Goal: Complete application form: Complete application form

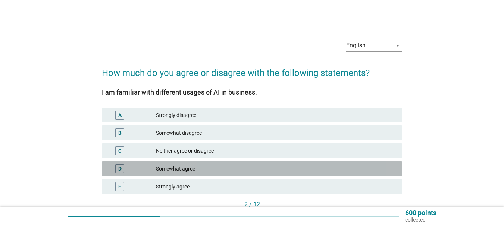
click at [153, 167] on div "D" at bounding box center [132, 169] width 48 height 9
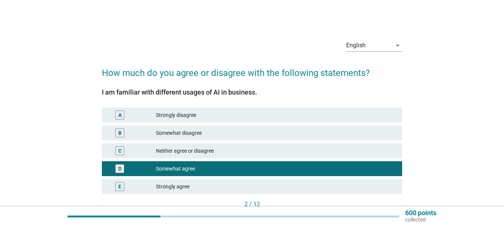
scroll to position [51, 0]
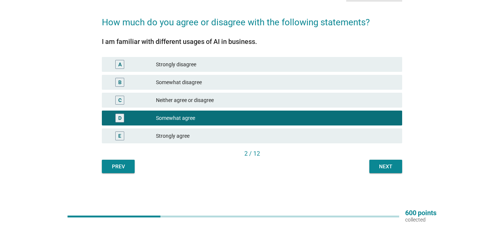
click at [394, 167] on div "Next" at bounding box center [385, 167] width 21 height 8
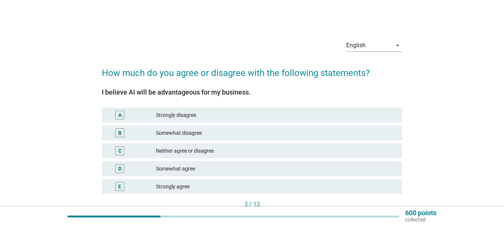
scroll to position [37, 0]
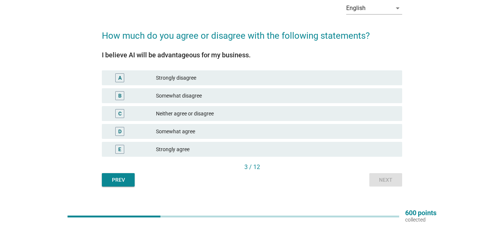
click at [204, 133] on div "Somewhat agree" at bounding box center [276, 131] width 240 height 9
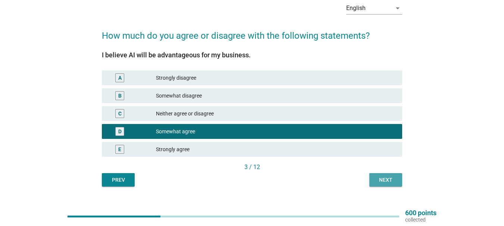
click at [389, 181] on div "Next" at bounding box center [385, 180] width 21 height 8
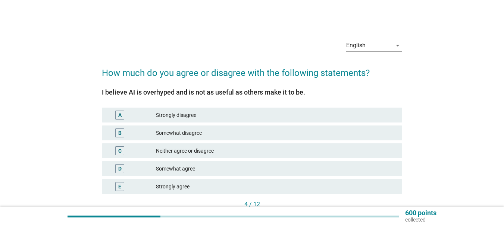
click at [205, 135] on div "Somewhat disagree" at bounding box center [276, 133] width 240 height 9
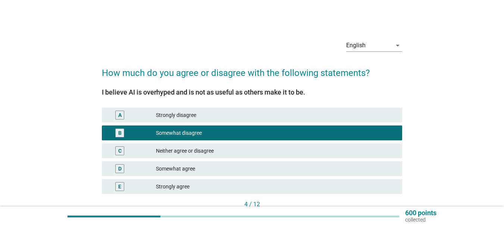
scroll to position [51, 0]
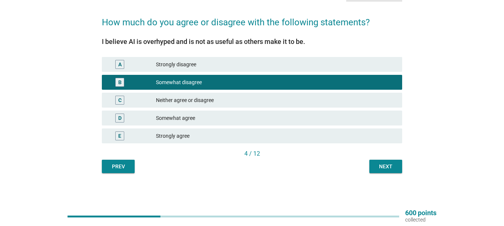
click at [392, 168] on div "Next" at bounding box center [385, 167] width 21 height 8
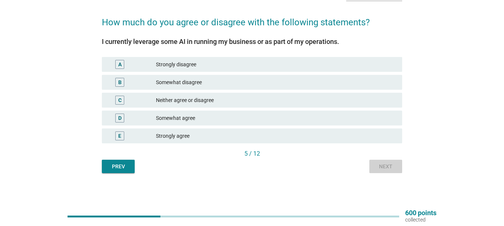
scroll to position [0, 0]
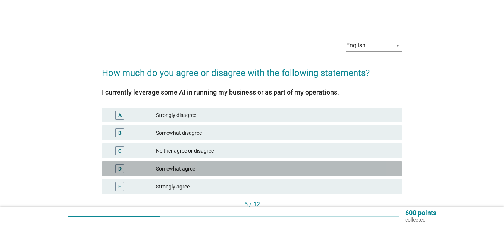
click at [198, 167] on div "Somewhat agree" at bounding box center [276, 169] width 240 height 9
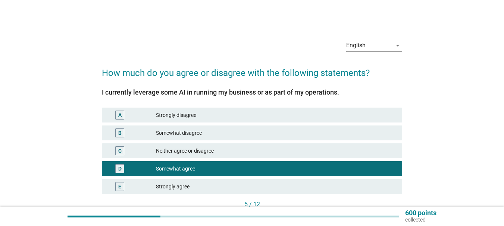
scroll to position [37, 0]
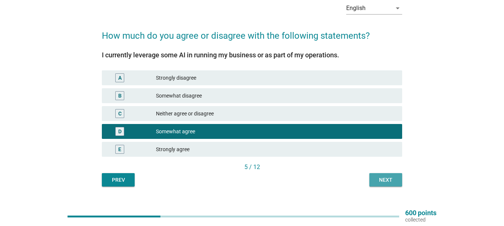
click at [393, 184] on div "Next" at bounding box center [385, 180] width 21 height 8
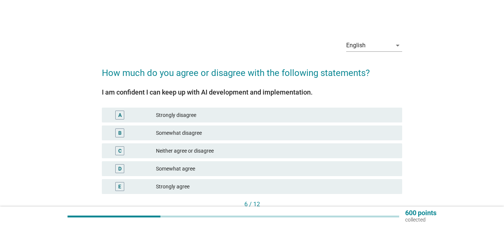
click at [204, 168] on div "Somewhat agree" at bounding box center [276, 169] width 240 height 9
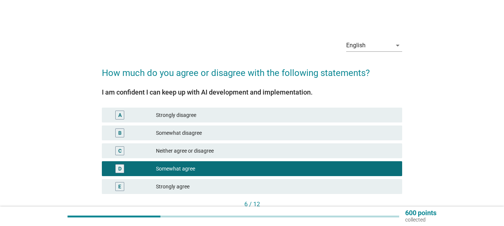
scroll to position [37, 0]
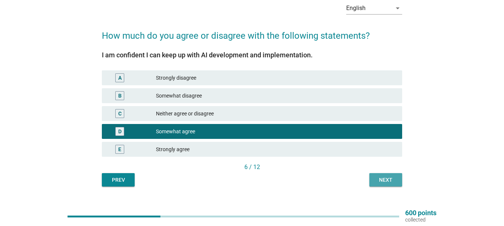
click at [400, 181] on button "Next" at bounding box center [385, 179] width 33 height 13
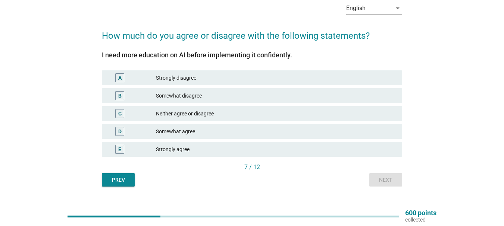
scroll to position [0, 0]
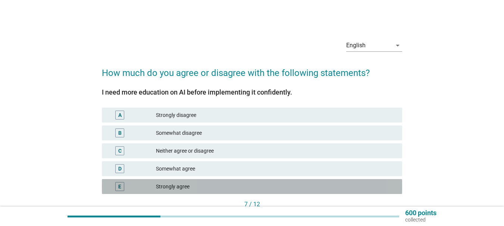
click at [196, 187] on div "Strongly agree" at bounding box center [276, 186] width 240 height 9
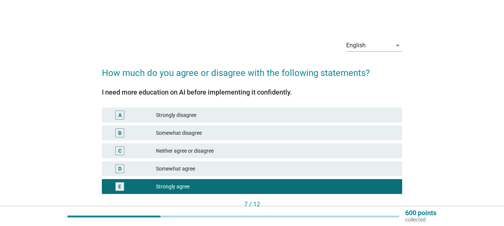
scroll to position [37, 0]
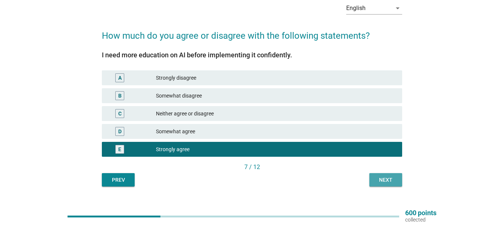
click at [381, 179] on div "Next" at bounding box center [385, 180] width 21 height 8
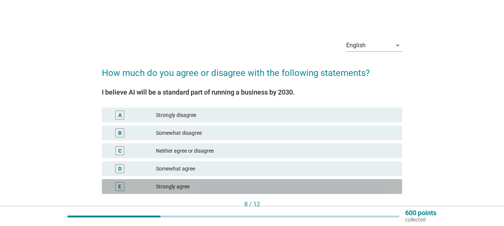
click at [190, 187] on div "Strongly agree" at bounding box center [276, 186] width 240 height 9
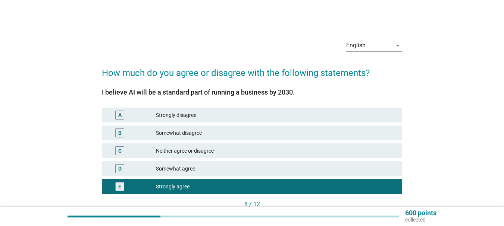
scroll to position [51, 0]
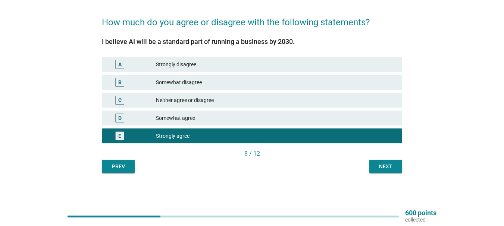
click at [388, 168] on div "Next" at bounding box center [385, 167] width 21 height 8
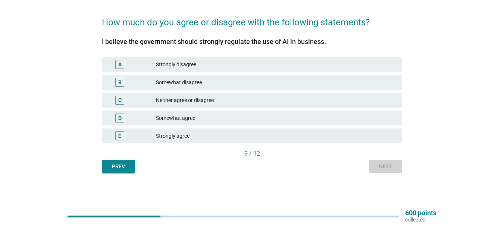
scroll to position [0, 0]
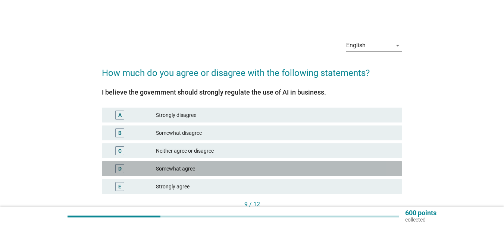
click at [198, 170] on div "Somewhat agree" at bounding box center [276, 169] width 240 height 9
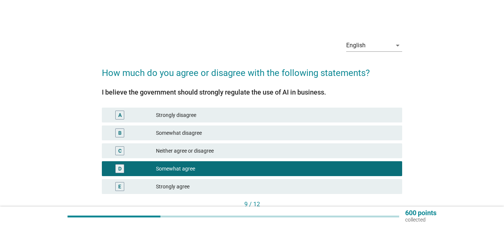
scroll to position [37, 0]
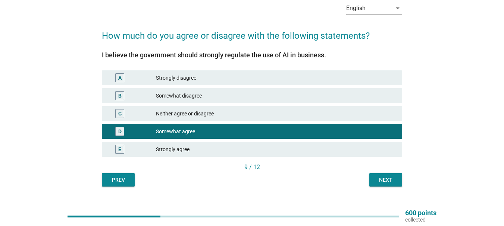
click at [382, 183] on div "Next" at bounding box center [385, 180] width 21 height 8
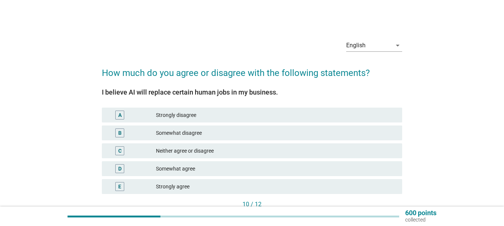
click at [192, 188] on div "Strongly agree" at bounding box center [276, 186] width 240 height 9
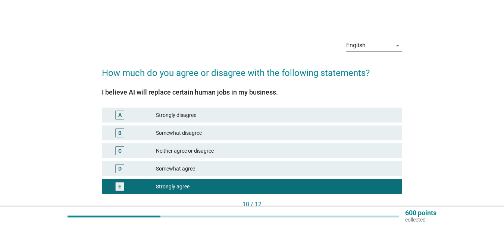
scroll to position [37, 0]
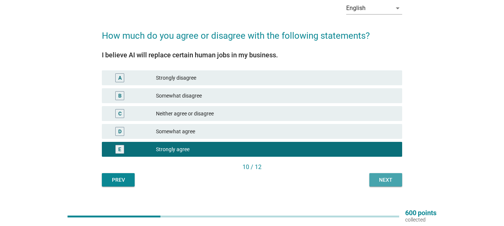
click at [385, 180] on div "Next" at bounding box center [385, 180] width 21 height 8
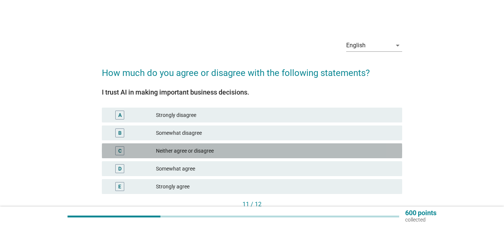
click at [196, 150] on div "Neither agree or disagree" at bounding box center [276, 151] width 240 height 9
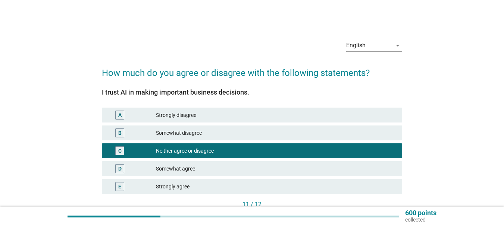
scroll to position [37, 0]
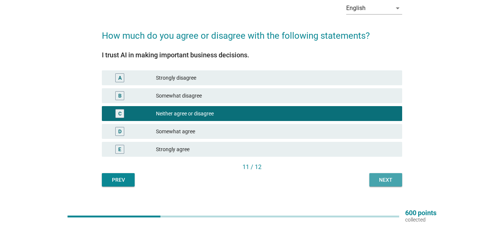
click at [385, 178] on div "Next" at bounding box center [385, 180] width 21 height 8
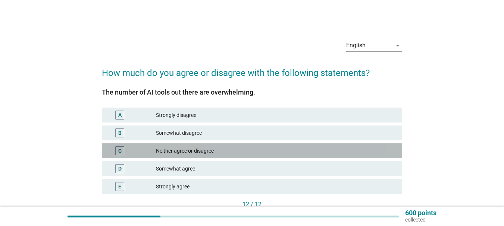
click at [193, 151] on div "Neither agree or disagree" at bounding box center [276, 151] width 240 height 9
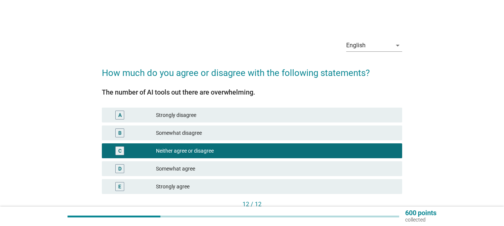
scroll to position [37, 0]
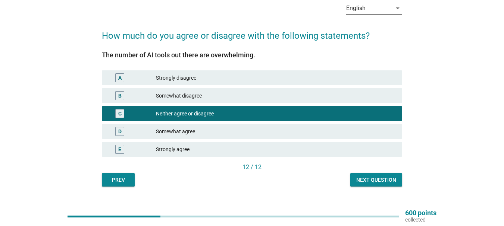
click at [395, 10] on icon "arrow_drop_down" at bounding box center [397, 8] width 9 height 9
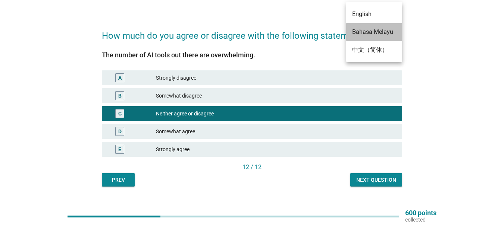
click at [381, 31] on div "Bahasa Melayu" at bounding box center [374, 32] width 44 height 9
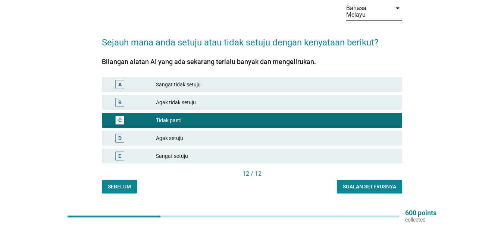
click at [190, 134] on div "Agak setuju" at bounding box center [276, 138] width 240 height 9
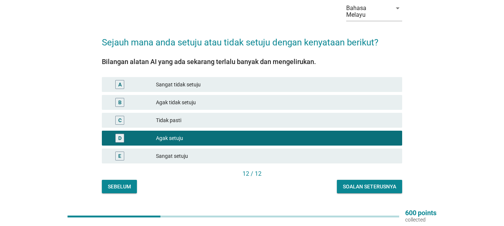
click at [381, 186] on button "Soalan seterusnya" at bounding box center [369, 186] width 65 height 13
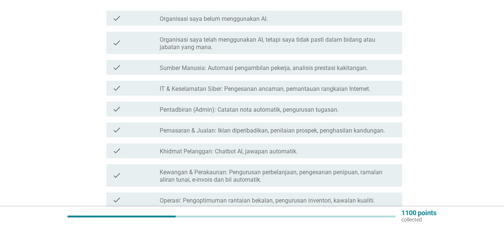
scroll to position [75, 0]
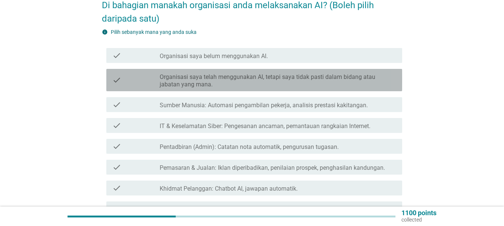
click at [238, 76] on label "Organisasi saya telah menggunakan AI, tetapi saya tidak pasti dalam bidang atau…" at bounding box center [278, 80] width 237 height 15
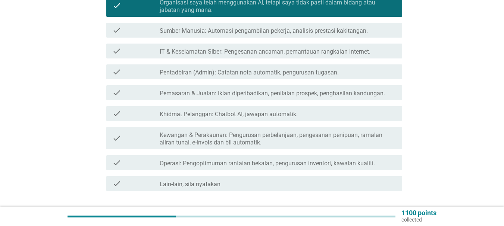
scroll to position [196, 0]
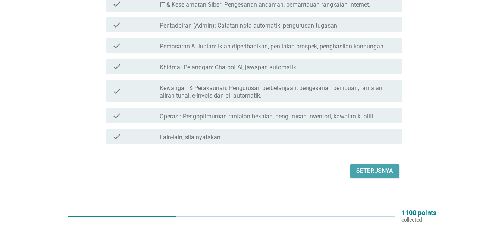
click at [382, 167] on div "Seterusnya" at bounding box center [374, 171] width 37 height 9
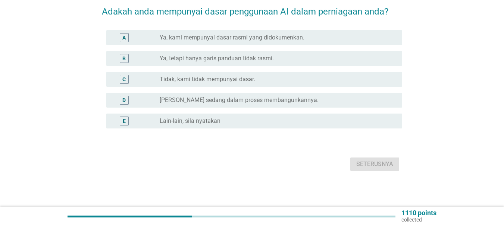
scroll to position [0, 0]
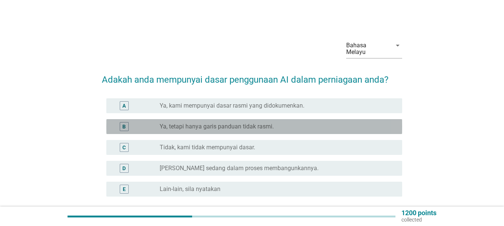
click at [198, 123] on label "Ya, tetapi hanya garis panduan tidak rasmi." at bounding box center [217, 126] width 114 height 7
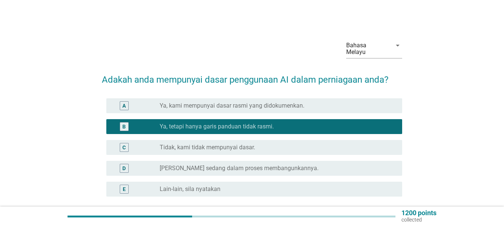
scroll to position [37, 0]
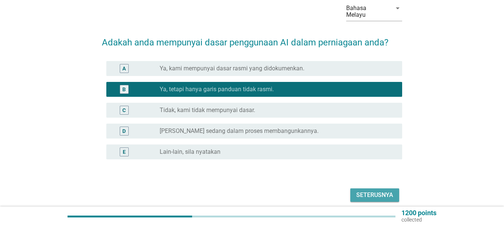
click at [383, 191] on div "Seterusnya" at bounding box center [374, 195] width 37 height 9
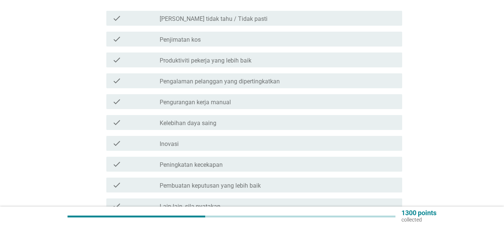
scroll to position [149, 0]
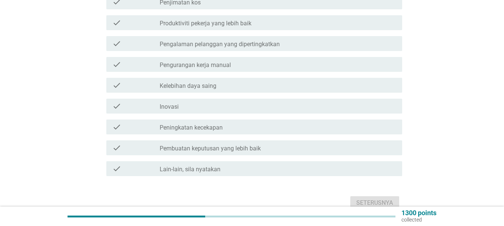
click at [203, 124] on label "Peningkatan kecekapan" at bounding box center [191, 127] width 63 height 7
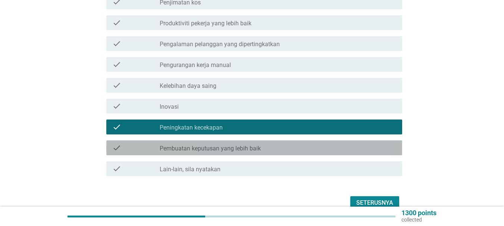
click at [193, 145] on label "Pembuatan keputusan yang lebih baik" at bounding box center [210, 148] width 101 height 7
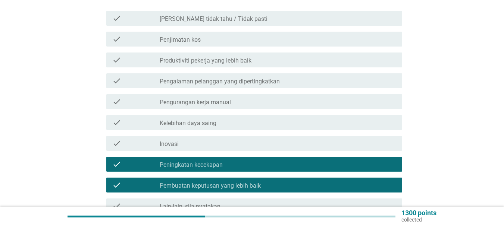
scroll to position [75, 0]
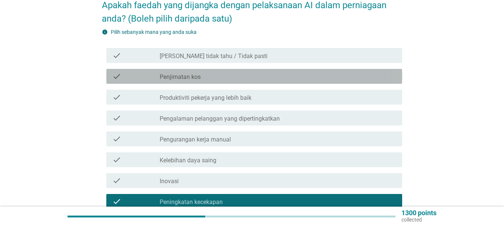
click at [191, 73] on label "Penjimatan kos" at bounding box center [180, 76] width 41 height 7
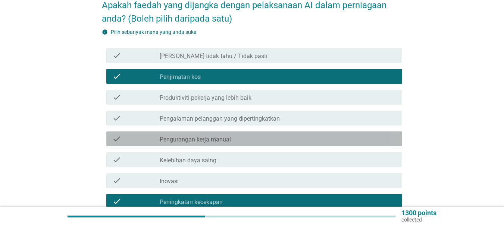
click at [190, 136] on label "Pengurangan kerja manual" at bounding box center [195, 139] width 71 height 7
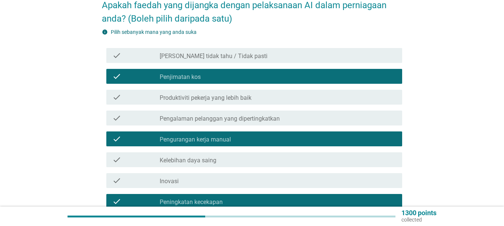
scroll to position [149, 0]
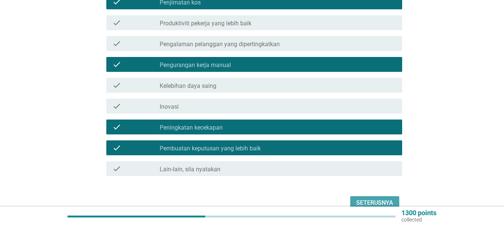
click at [390, 199] on div "Seterusnya" at bounding box center [374, 203] width 37 height 9
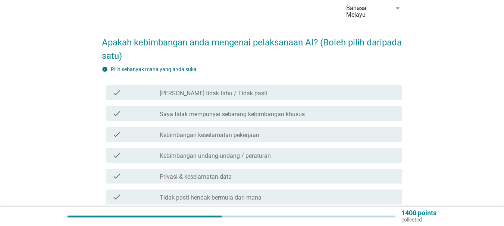
scroll to position [75, 0]
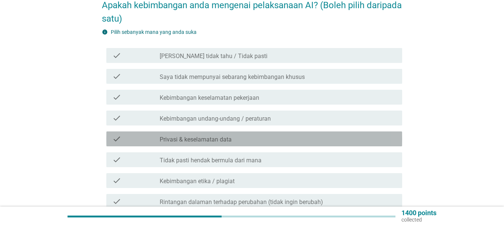
click at [240, 135] on div "check_box_outline_blank Privasi & keselamatan data" at bounding box center [278, 139] width 237 height 9
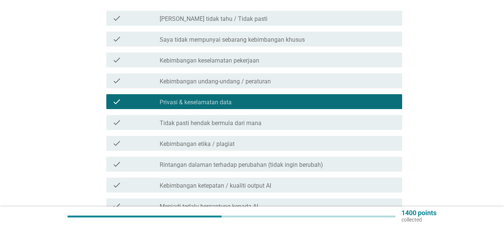
scroll to position [149, 0]
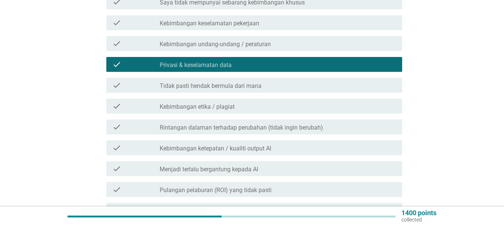
click at [260, 145] on label "Kebimbangan ketepatan / kualiti output AI" at bounding box center [216, 148] width 112 height 7
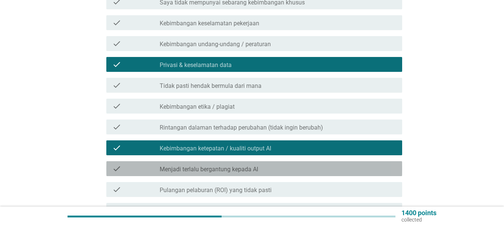
click at [257, 166] on label "Menjadi terlalu bergantung kepada AI" at bounding box center [209, 169] width 98 height 7
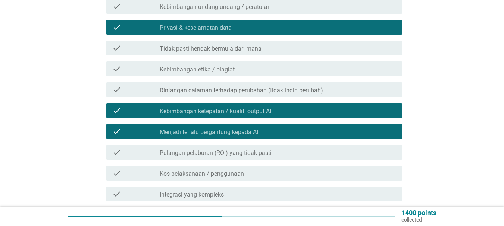
scroll to position [261, 0]
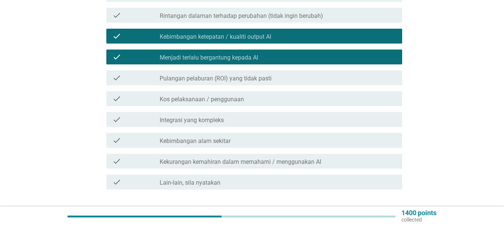
click at [283, 159] on label "Kekurangan kemahiran dalam memahami / menggunakan AI" at bounding box center [241, 162] width 162 height 7
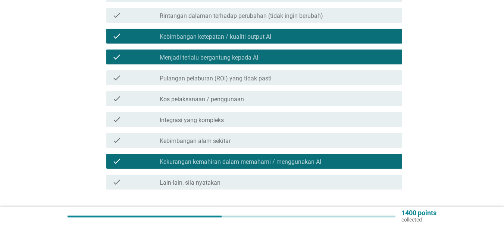
scroll to position [298, 0]
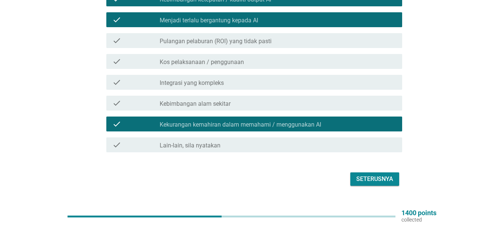
click at [375, 175] on div "Seterusnya" at bounding box center [374, 179] width 37 height 9
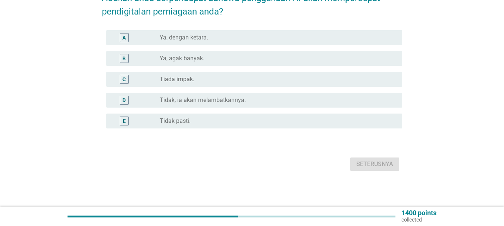
scroll to position [0, 0]
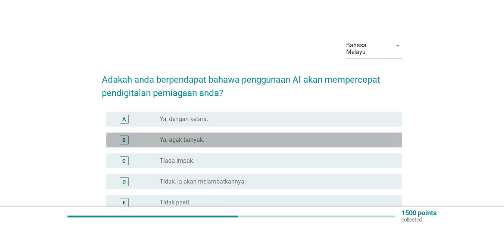
click at [196, 137] on label "Ya, agak banyak." at bounding box center [182, 140] width 45 height 7
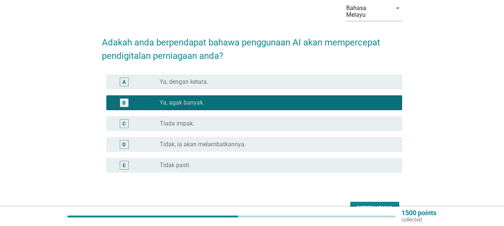
scroll to position [75, 0]
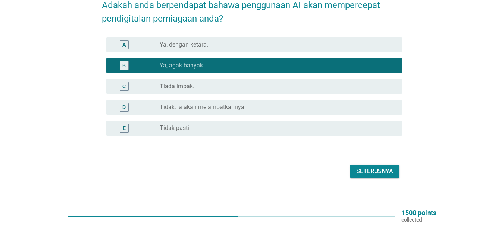
click at [378, 167] on div "Seterusnya" at bounding box center [374, 171] width 37 height 9
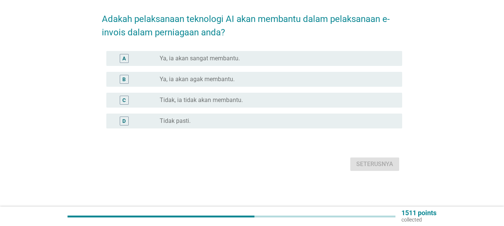
scroll to position [0, 0]
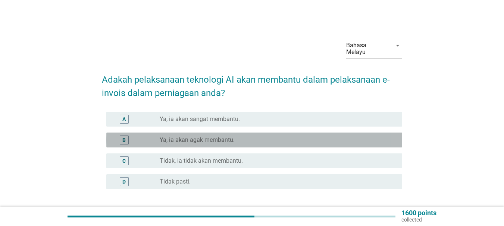
click at [190, 137] on label "Ya, ia akan agak membantu." at bounding box center [197, 140] width 75 height 7
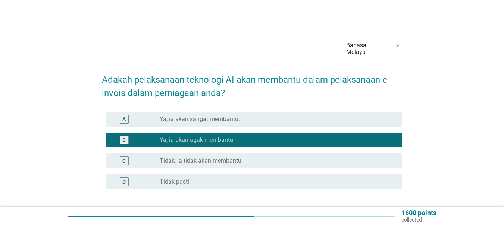
scroll to position [54, 0]
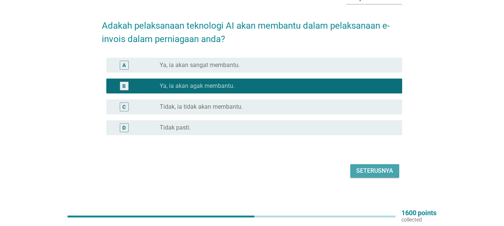
click at [372, 165] on button "Seterusnya" at bounding box center [374, 171] width 49 height 13
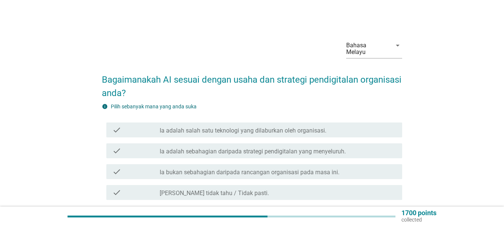
click at [244, 148] on label "Ia adalah sebahagian daripada strategi pendigitalan yang menyeluruh." at bounding box center [253, 151] width 186 height 7
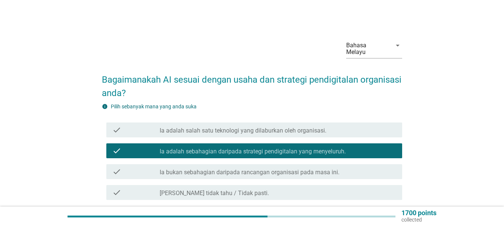
scroll to position [56, 0]
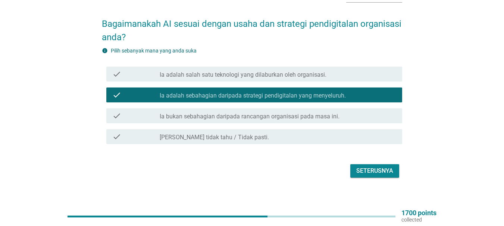
click at [372, 167] on div "Seterusnya" at bounding box center [374, 171] width 37 height 9
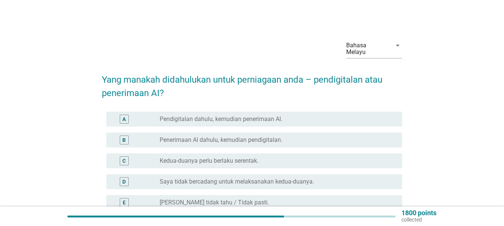
scroll to position [37, 0]
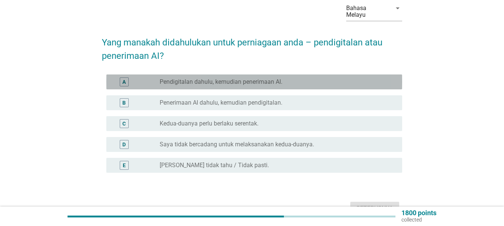
click at [195, 78] on label "Pendigitalan dahulu, kemudian penerimaan AI." at bounding box center [221, 81] width 123 height 7
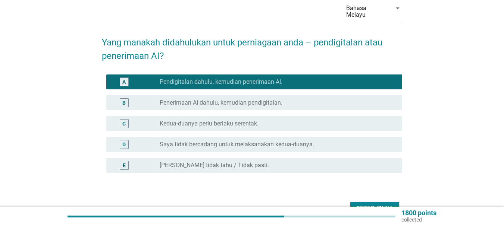
click at [372, 204] on div "Seterusnya" at bounding box center [374, 208] width 37 height 9
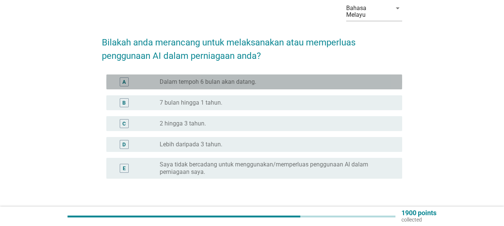
click at [207, 78] on label "Dalam tempoh 6 bulan akan datang." at bounding box center [208, 81] width 97 height 7
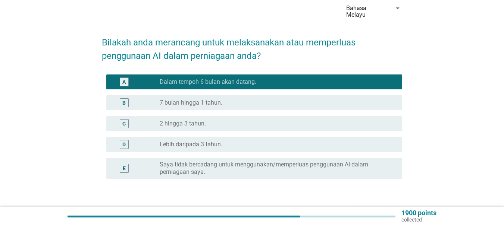
click at [386, 210] on div "Seterusnya" at bounding box center [374, 214] width 37 height 9
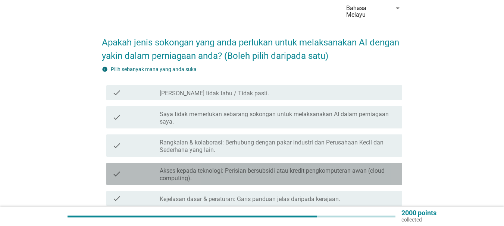
click at [226, 167] on label "Akses kepada teknologi: Perisian bersubsidi atau kredit pengkomputeran awan (cl…" at bounding box center [278, 174] width 237 height 15
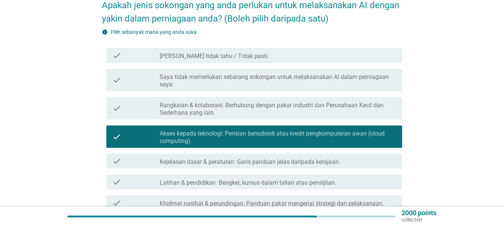
scroll to position [112, 0]
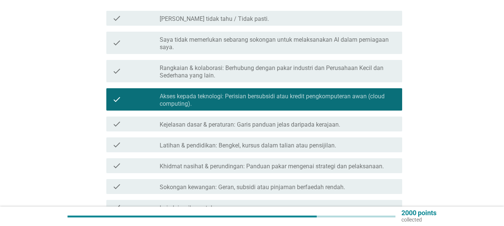
click at [242, 121] on label "Kejelasan dasar & peraturan: Garis panduan jelas daripada kerajaan." at bounding box center [250, 124] width 181 height 7
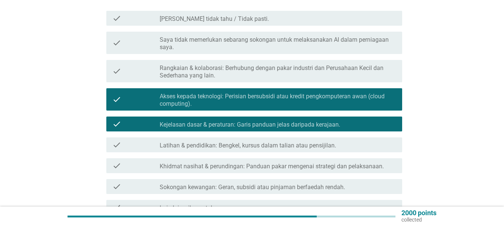
drag, startPoint x: 228, startPoint y: 139, endPoint x: 227, endPoint y: 135, distance: 3.7
click at [227, 142] on label "Latihan & pendidikan: Bengkel, kursus dalam talian atau pensijilan." at bounding box center [248, 145] width 176 height 7
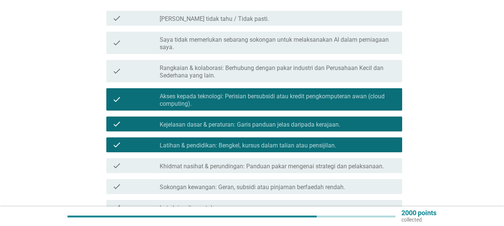
click at [219, 163] on label "Khidmat nasihat & perundingan: Panduan pakar mengenai strategi dan pelaksanaan." at bounding box center [272, 166] width 224 height 7
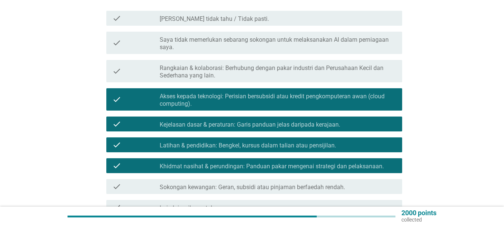
click at [219, 184] on label "Sokongan kewangan: Geran, subsidi atau pinjaman berfaedah rendah." at bounding box center [252, 187] width 185 height 7
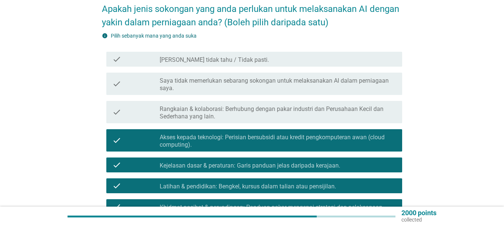
scroll to position [183, 0]
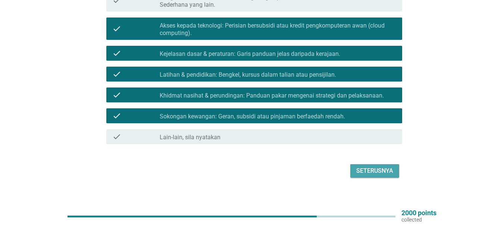
click at [373, 167] on div "Seterusnya" at bounding box center [374, 171] width 37 height 9
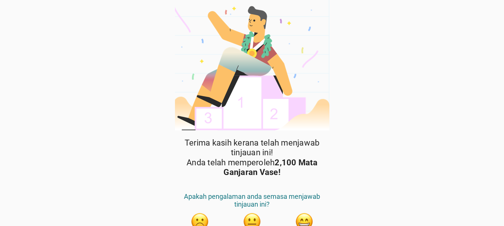
scroll to position [38, 0]
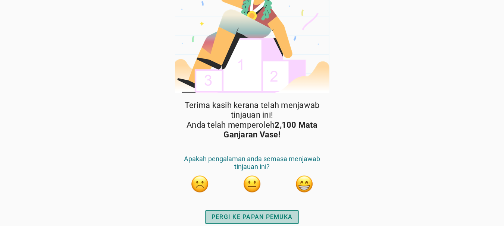
click at [253, 214] on div "PERGI KE PAPAN PEMUKA" at bounding box center [252, 217] width 81 height 9
